Goal: Task Accomplishment & Management: Use online tool/utility

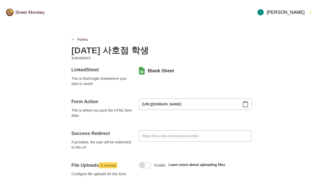
click at [27, 10] on img at bounding box center [25, 12] width 38 height 7
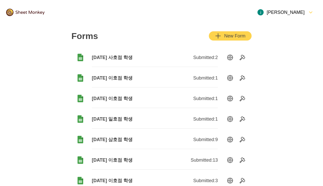
click at [227, 34] on div "New Form" at bounding box center [230, 36] width 30 height 6
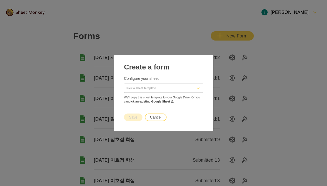
click at [192, 91] on input "Pick a sheet template" at bounding box center [157, 86] width 85 height 11
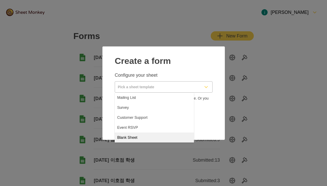
click at [160, 145] on div "Blank Sheet" at bounding box center [164, 148] width 98 height 12
type input "Blank Sheet"
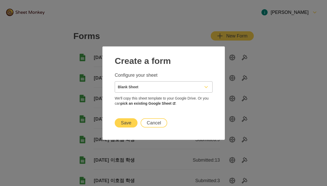
click at [127, 121] on button "Save" at bounding box center [126, 122] width 23 height 9
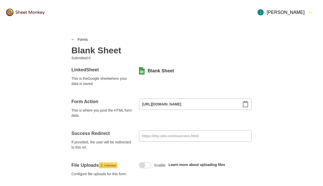
click at [97, 55] on h2 "Blank Sheet" at bounding box center [96, 50] width 50 height 10
click at [243, 105] on icon "Clipboard" at bounding box center [246, 104] width 6 height 6
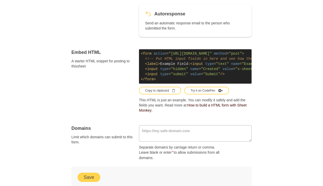
scroll to position [336, 0]
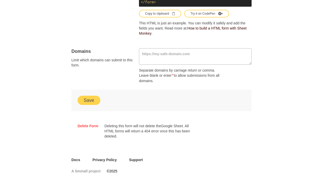
click at [96, 100] on button "Save" at bounding box center [89, 100] width 23 height 9
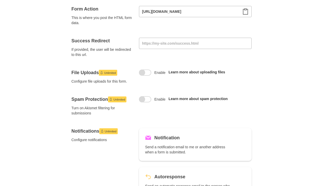
scroll to position [29, 0]
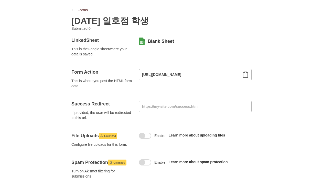
click at [159, 39] on link "Blank Sheet" at bounding box center [161, 41] width 26 height 6
click at [117, 23] on h2 "[DATE] 일호점 학생" at bounding box center [109, 21] width 77 height 10
copy h2 "[DATE] 일호점 학생"
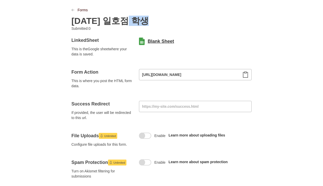
click at [159, 43] on link "Blank Sheet" at bounding box center [161, 41] width 26 height 6
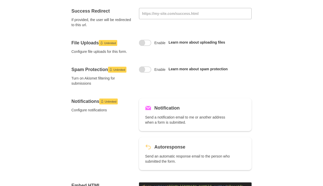
scroll to position [0, 0]
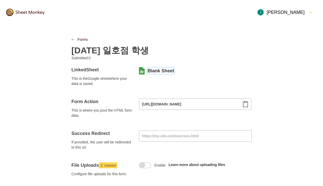
click at [45, 14] on div at bounding box center [25, 13] width 51 height 20
click at [39, 13] on img at bounding box center [25, 12] width 38 height 7
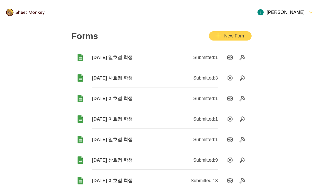
click at [219, 36] on icon "Add" at bounding box center [218, 36] width 6 height 6
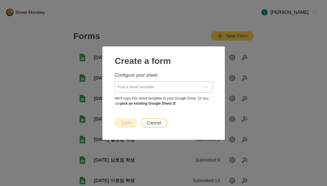
click at [200, 90] on div "Pick a sheet template" at bounding box center [163, 86] width 97 height 11
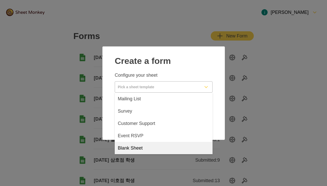
click at [166, 146] on div "Blank Sheet" at bounding box center [164, 148] width 98 height 12
type input "Blank Sheet"
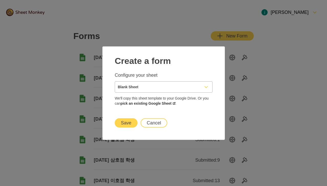
click at [129, 120] on button "Save" at bounding box center [126, 122] width 23 height 9
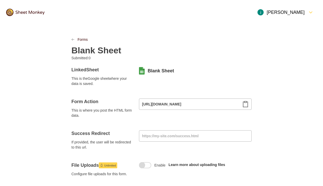
click at [89, 50] on h2 "Blank Sheet" at bounding box center [96, 50] width 50 height 10
click at [246, 103] on icon "Clipboard" at bounding box center [246, 104] width 6 height 6
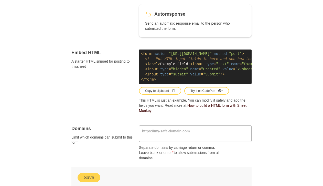
scroll to position [336, 0]
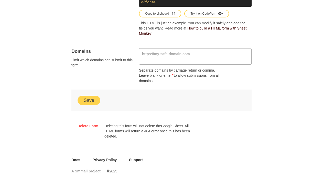
click at [87, 100] on button "Save" at bounding box center [89, 100] width 23 height 9
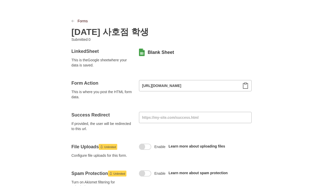
scroll to position [0, 0]
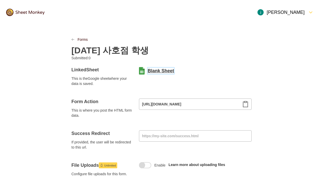
click at [168, 71] on link "Blank Sheet" at bounding box center [161, 71] width 26 height 6
click at [118, 45] on h2 "[DATE] 사호점 학생" at bounding box center [109, 50] width 77 height 10
copy h2 "[DATE] 사호점 학생"
